Goal: Information Seeking & Learning: Learn about a topic

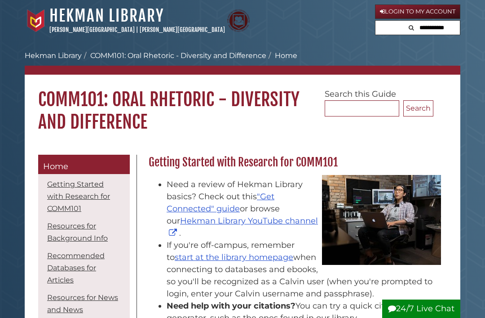
click at [446, 31] on input "text" at bounding box center [433, 28] width 54 height 14
click at [415, 75] on div "Search... Search" at bounding box center [386, 96] width 122 height 42
click at [140, 33] on link "[PERSON_NAME][GEOGRAPHIC_DATA]" at bounding box center [182, 29] width 85 height 7
click at [76, 7] on link "Hekman Library" at bounding box center [106, 16] width 115 height 20
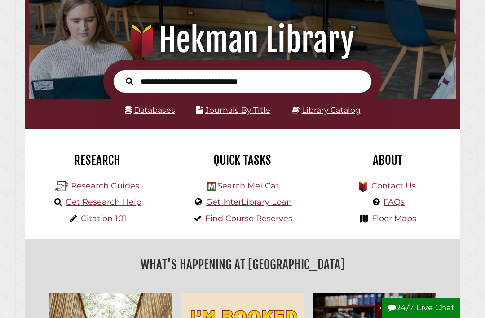
scroll to position [77, 0]
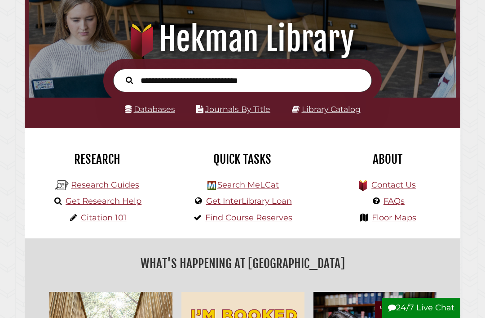
click at [286, 222] on link "Find Course Reserves" at bounding box center [248, 218] width 87 height 10
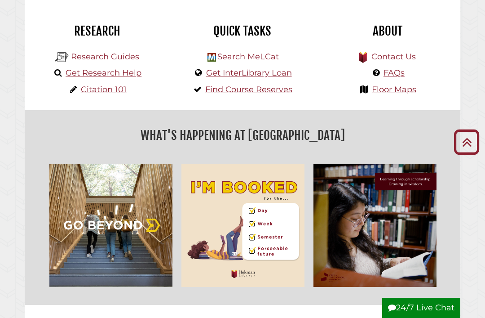
click at [117, 57] on link "Research Guides" at bounding box center [105, 57] width 68 height 10
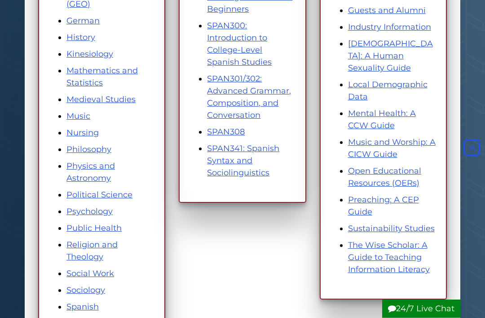
scroll to position [526, 0]
click at [94, 292] on link "Sociology" at bounding box center [85, 290] width 39 height 10
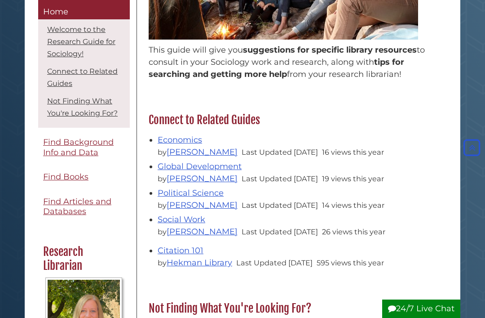
scroll to position [207, 0]
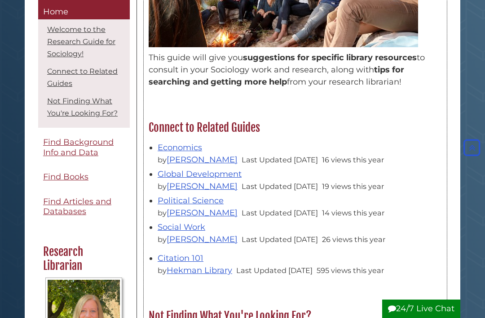
click at [229, 174] on link "Global Development" at bounding box center [200, 174] width 84 height 10
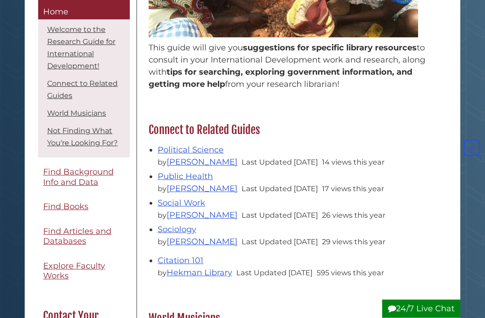
scroll to position [230, 0]
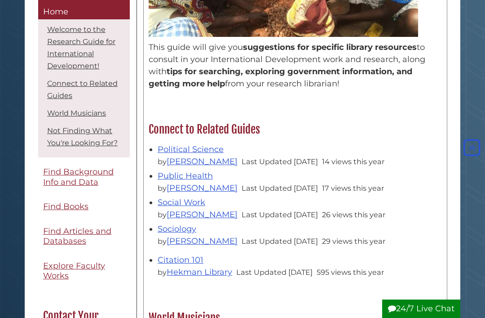
click at [202, 176] on link "Public Health" at bounding box center [185, 176] width 55 height 10
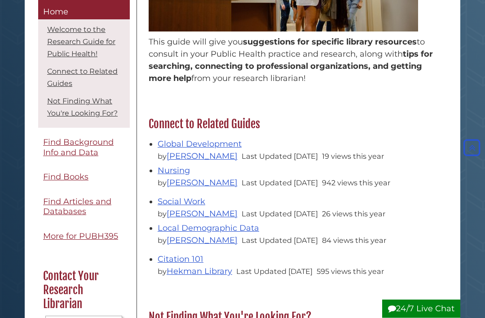
scroll to position [223, 0]
click at [236, 143] on link "Global Development" at bounding box center [200, 144] width 84 height 10
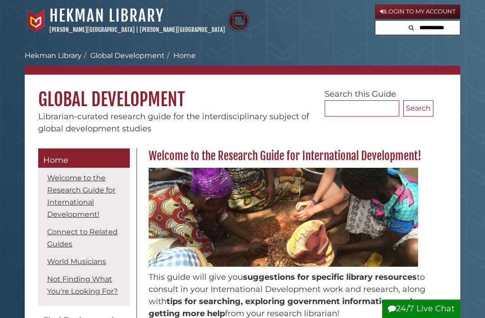
click at [75, 14] on link "Hekman Library" at bounding box center [106, 16] width 115 height 20
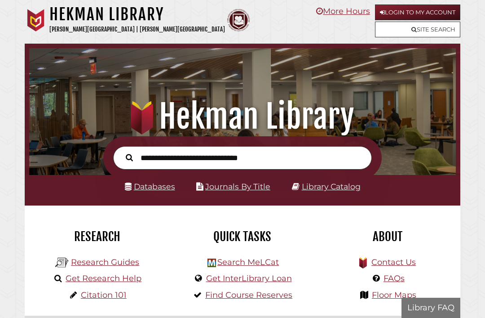
scroll to position [141, 422]
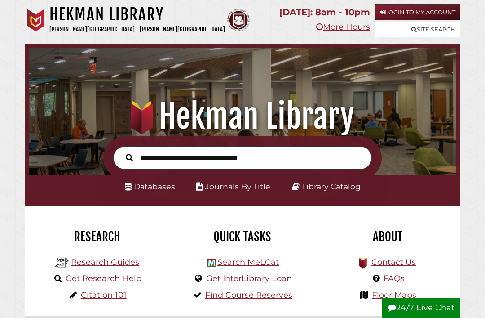
click at [163, 191] on link "Databases" at bounding box center [150, 186] width 50 height 9
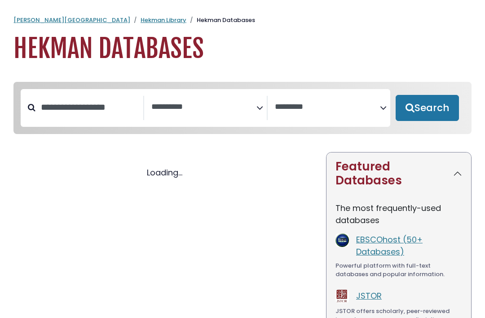
select select "Database Subject Filter"
select select "Database Vendors Filter"
select select "Database Subject Filter"
select select "Database Vendors Filter"
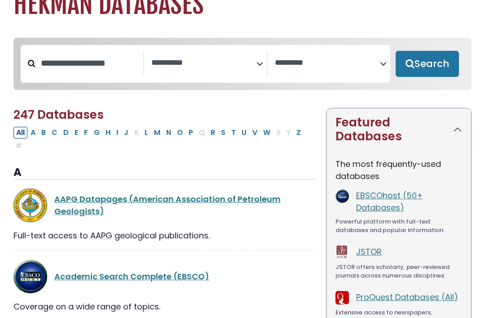
scroll to position [35, 0]
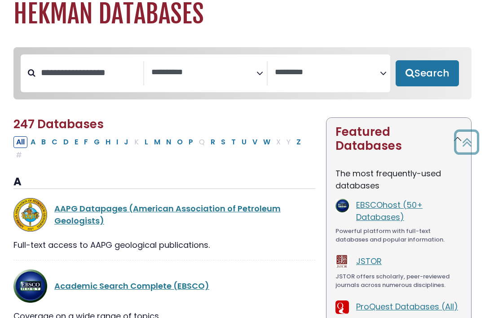
click at [247, 84] on span "Search filters" at bounding box center [203, 73] width 105 height 24
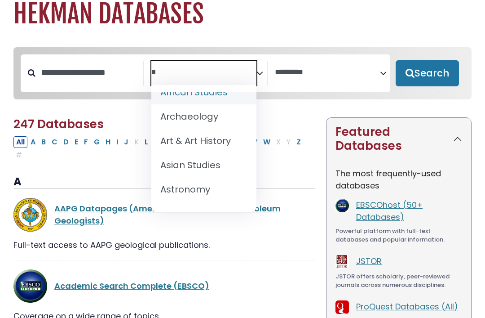
scroll to position [0, 0]
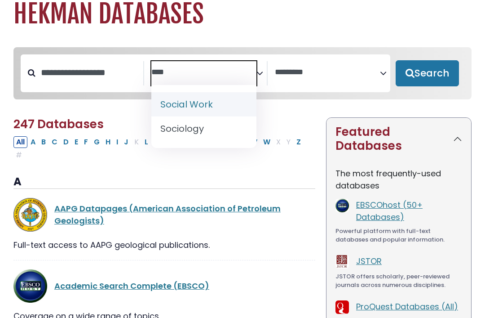
type textarea "****"
select select "*****"
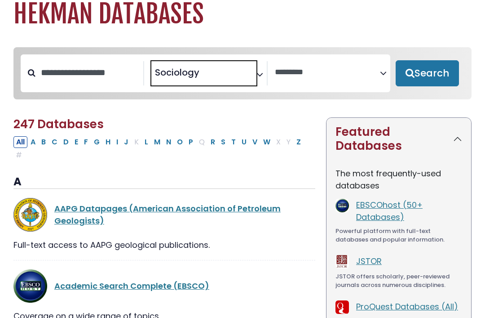
click at [419, 82] on button "Search" at bounding box center [427, 73] width 63 height 26
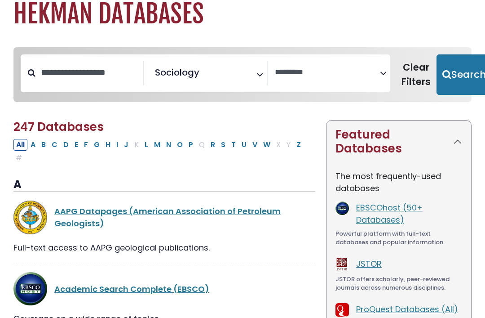
select select "Database Vendors Filter"
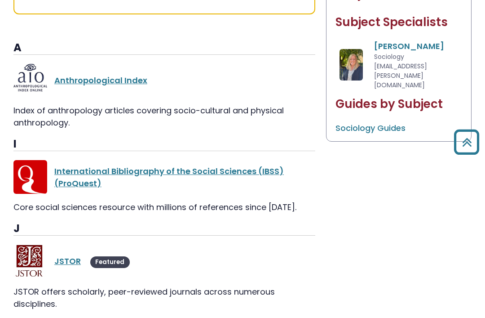
scroll to position [518, 0]
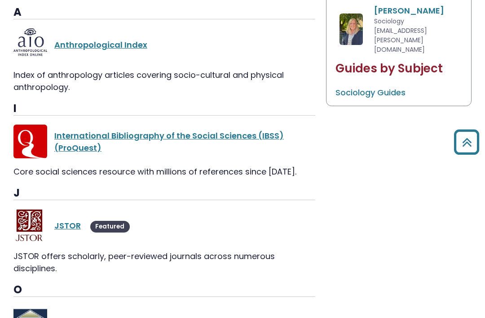
click at [71, 220] on link "JSTOR" at bounding box center [67, 225] width 27 height 11
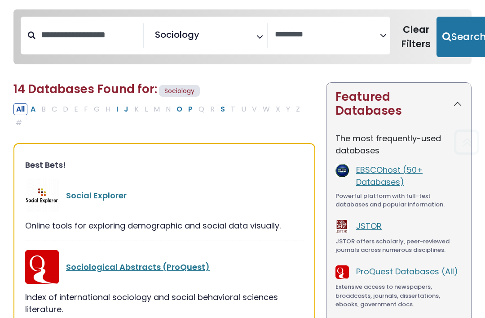
scroll to position [35, 0]
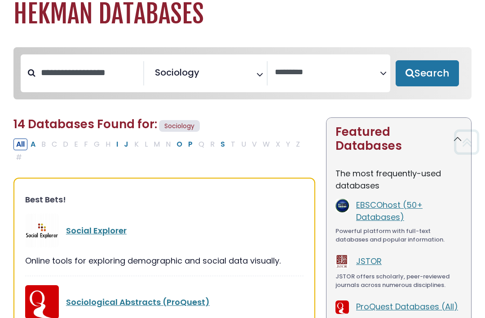
select select "Database Subject Filter"
select select "Database Vendors Filter"
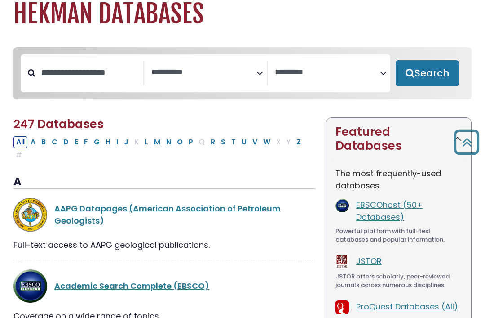
click at [183, 84] on span "Search filters" at bounding box center [203, 73] width 105 height 24
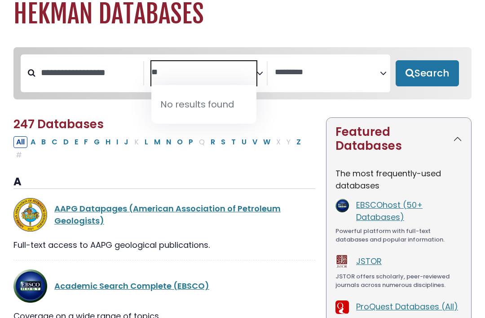
type textarea "*"
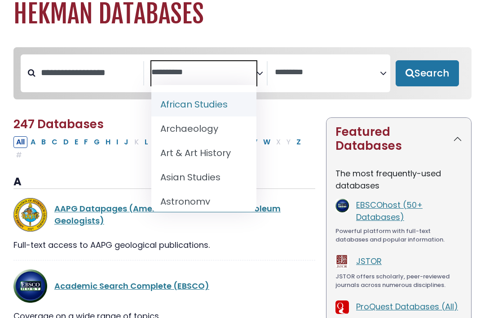
type textarea "*"
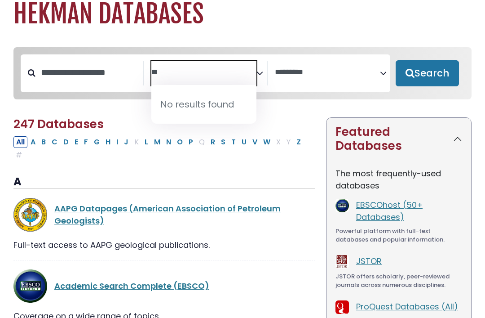
type textarea "*"
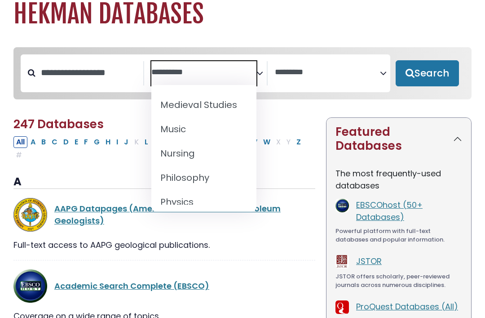
scroll to position [745, 0]
select select "*****"
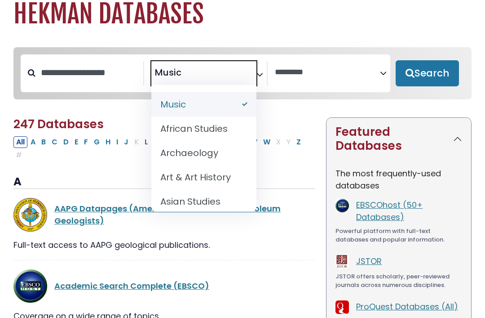
click at [433, 74] on button "Search" at bounding box center [427, 73] width 63 height 26
select select "Database Vendors Filter"
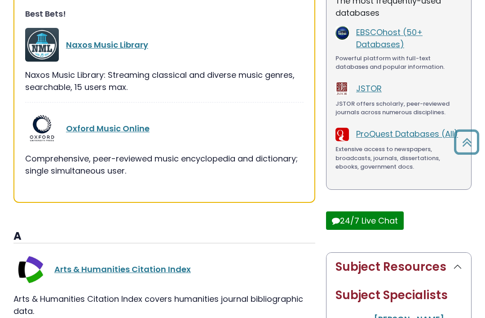
scroll to position [227, 0]
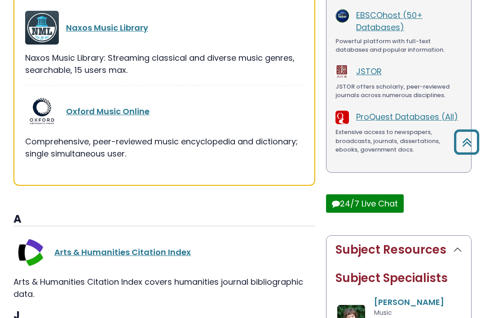
click at [131, 100] on div "Oxford Music Online" at bounding box center [164, 111] width 279 height 34
click at [121, 114] on link "Oxford Music Online" at bounding box center [108, 111] width 84 height 11
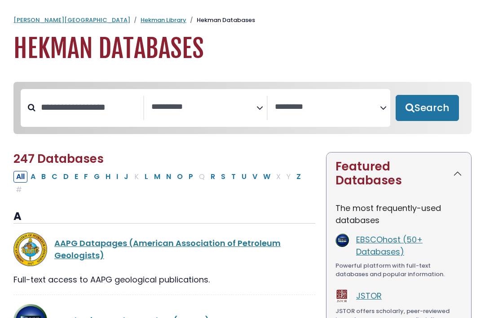
select select "Database Subject Filter"
select select "Database Vendors Filter"
click at [197, 96] on span "Search filters" at bounding box center [203, 108] width 105 height 24
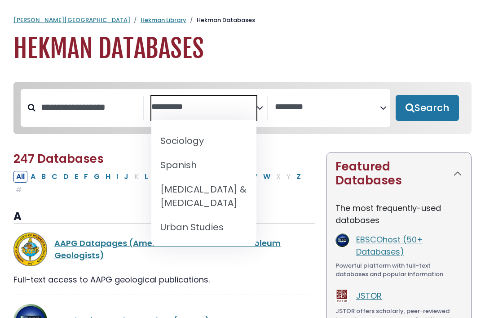
scroll to position [1001, 0]
select select "******"
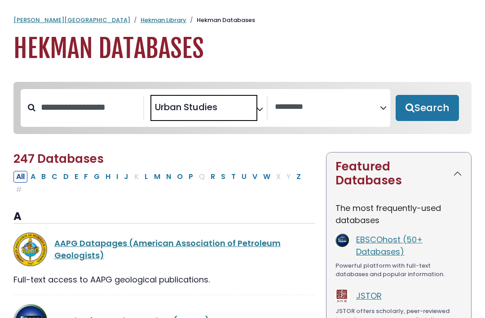
click at [457, 113] on button "Search" at bounding box center [427, 108] width 63 height 26
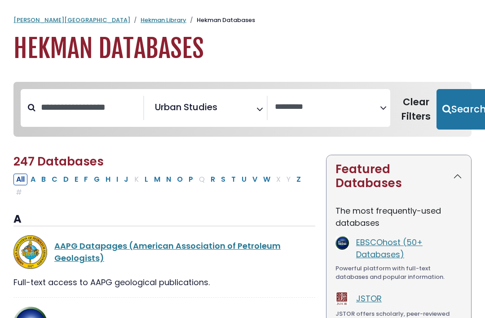
select select "Database Vendors Filter"
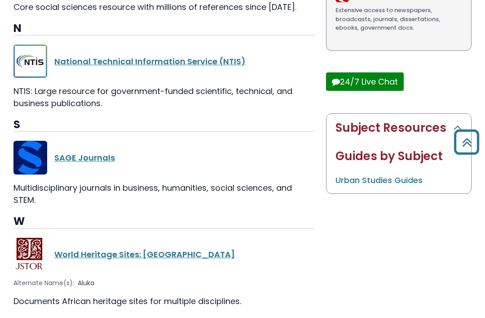
scroll to position [357, 0]
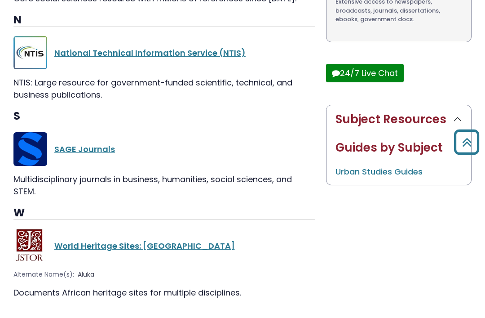
click at [159, 247] on link "World Heritage Sites: Africa" at bounding box center [144, 245] width 181 height 11
click at [164, 240] on link "World Heritage Sites: Africa" at bounding box center [144, 245] width 181 height 11
